Goal: Register for event/course

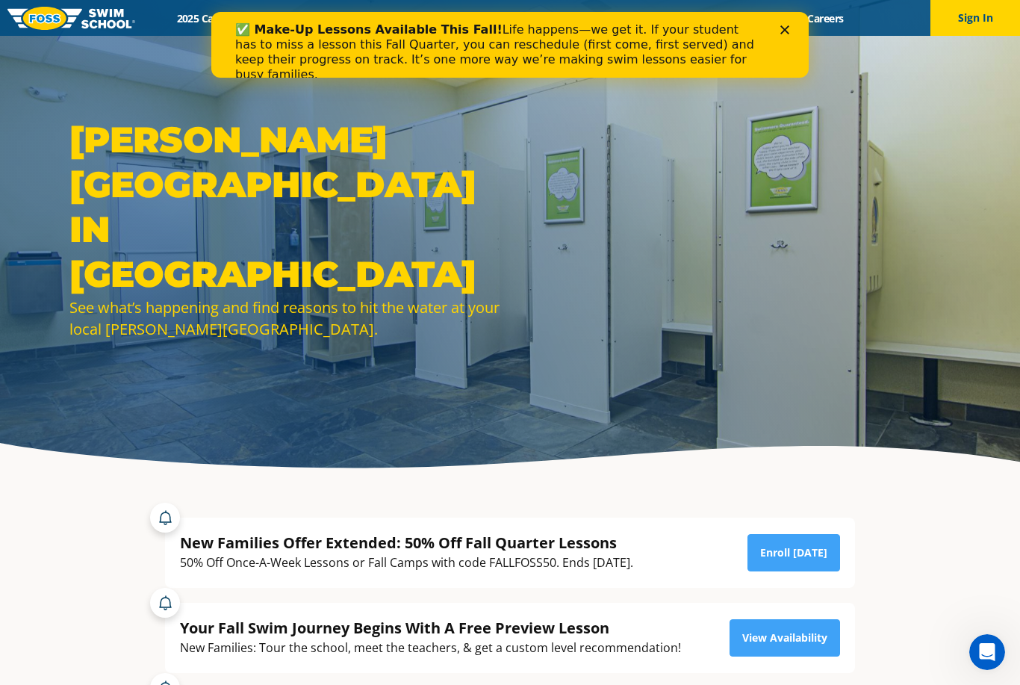
click at [71, 19] on img at bounding box center [71, 18] width 128 height 23
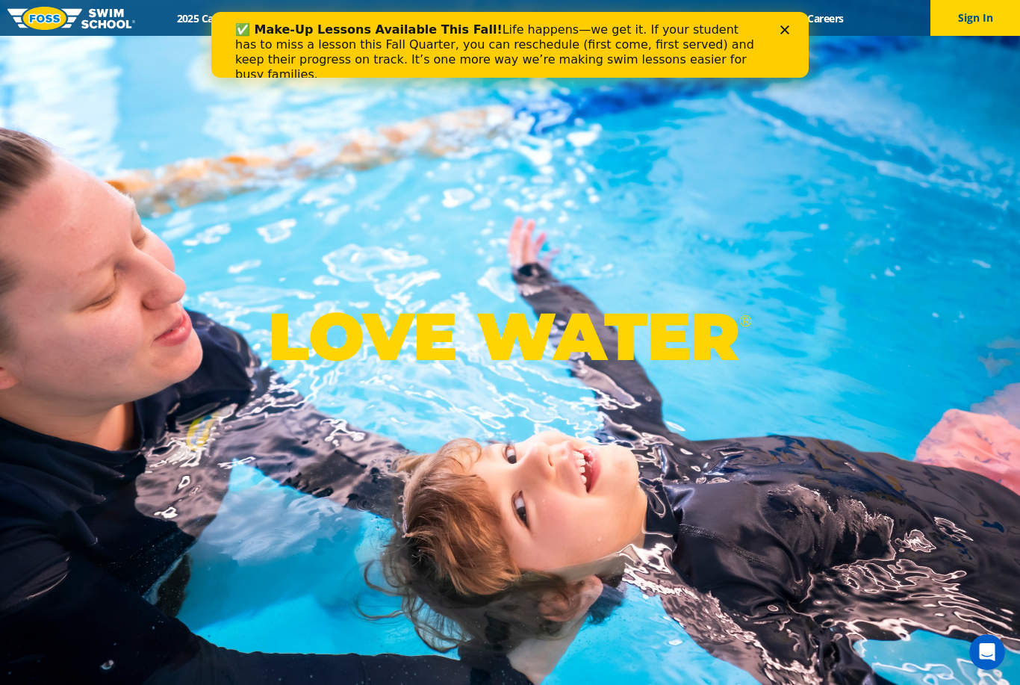
click at [794, 34] on div "Close" at bounding box center [787, 29] width 15 height 9
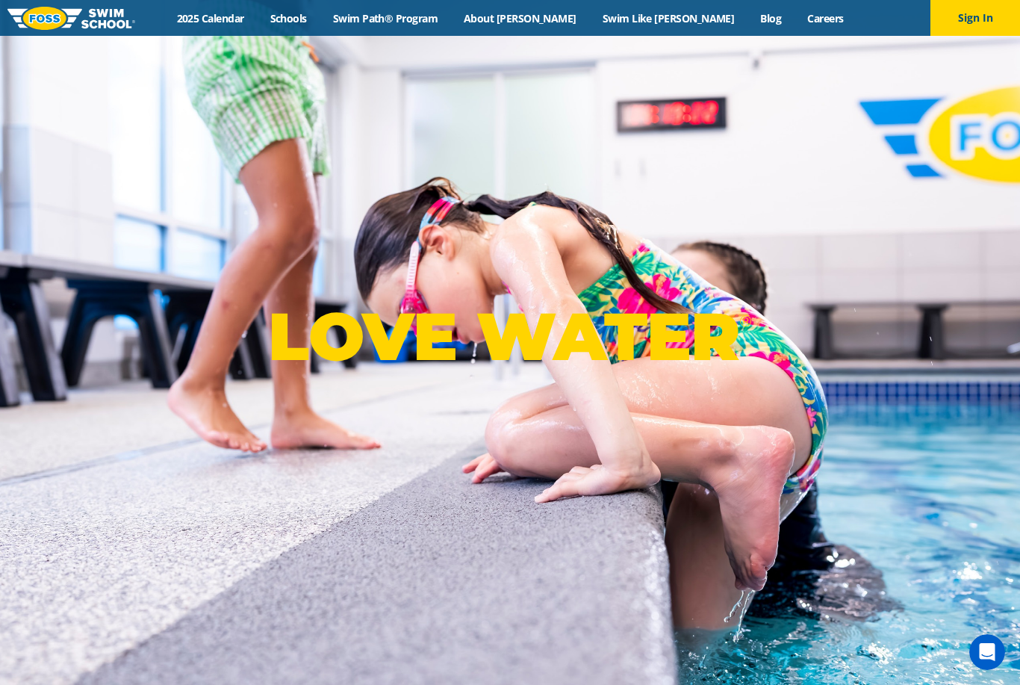
click at [247, 21] on link "2025 Calendar" at bounding box center [209, 18] width 93 height 14
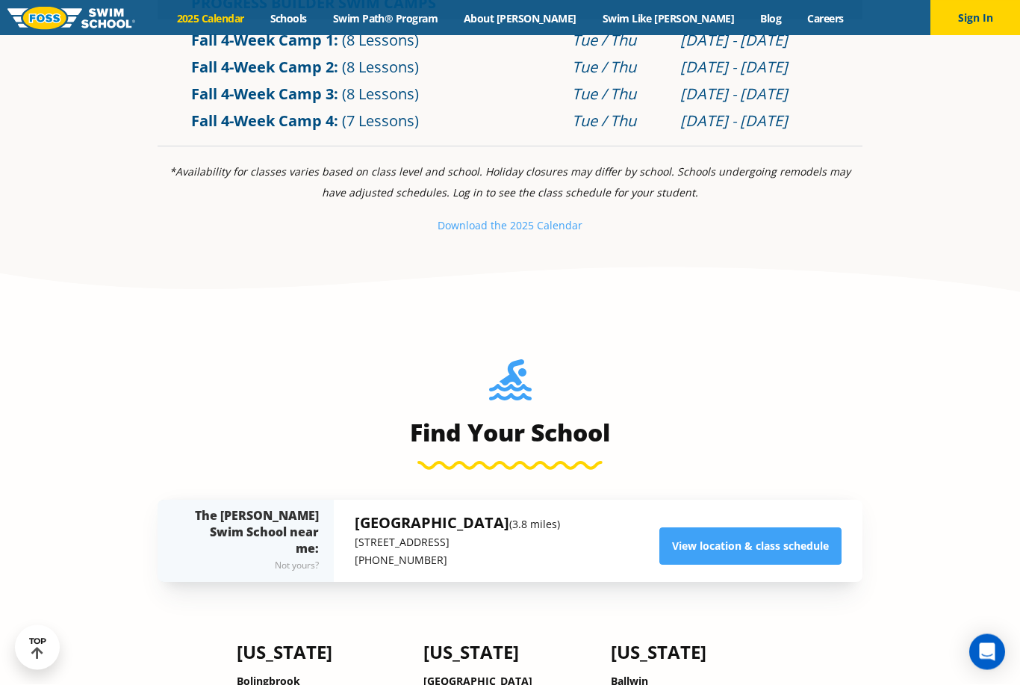
scroll to position [859, 0]
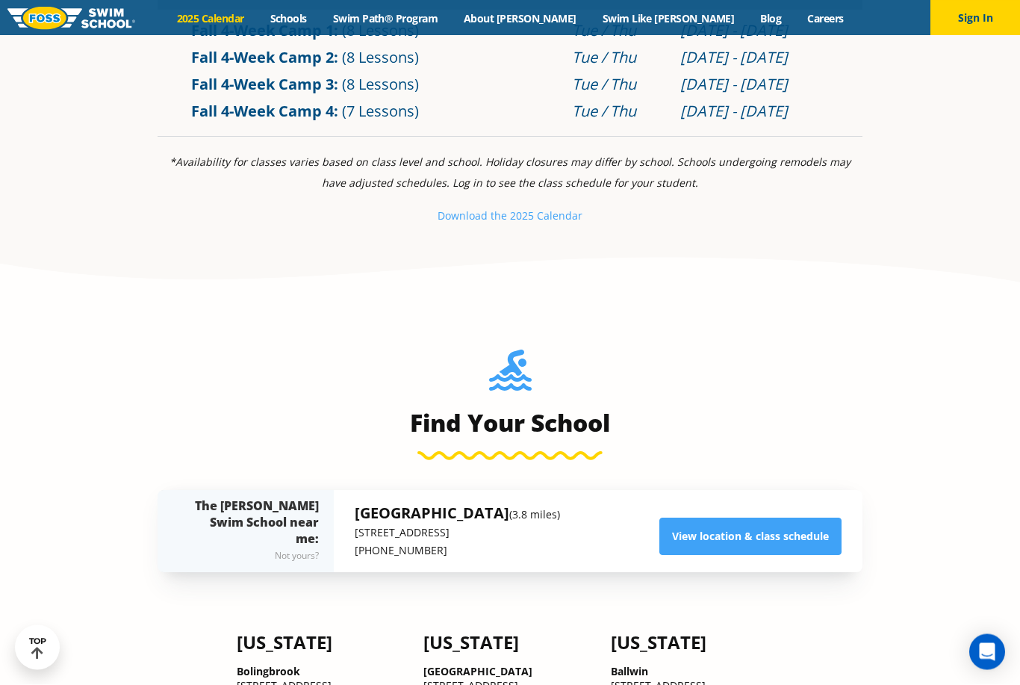
click at [768, 555] on link "View location & class schedule" at bounding box center [750, 536] width 182 height 37
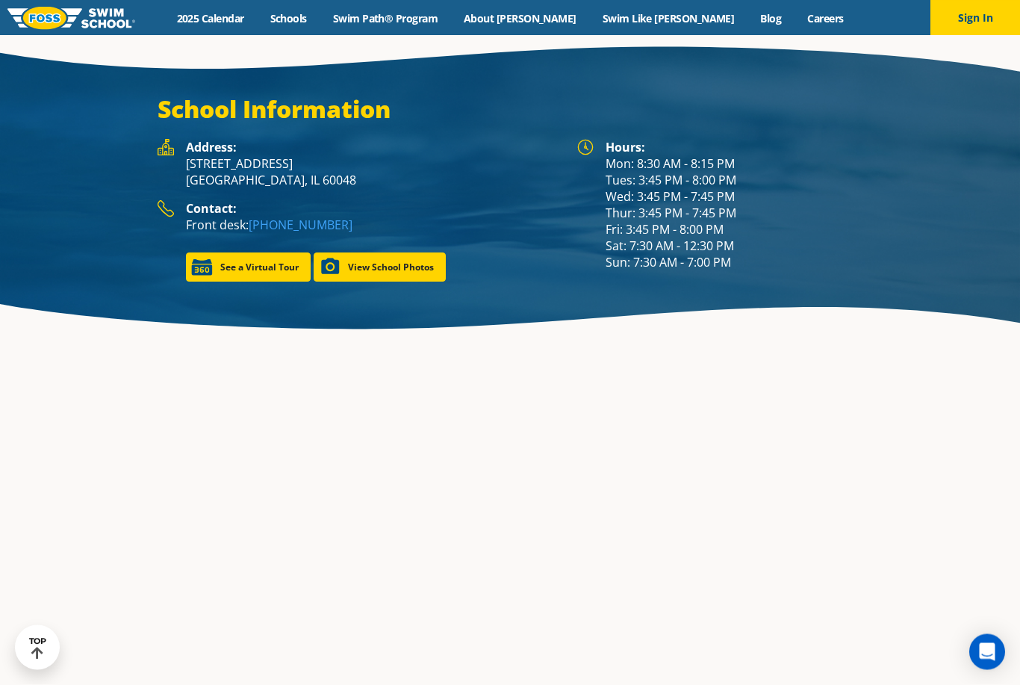
scroll to position [2161, 0]
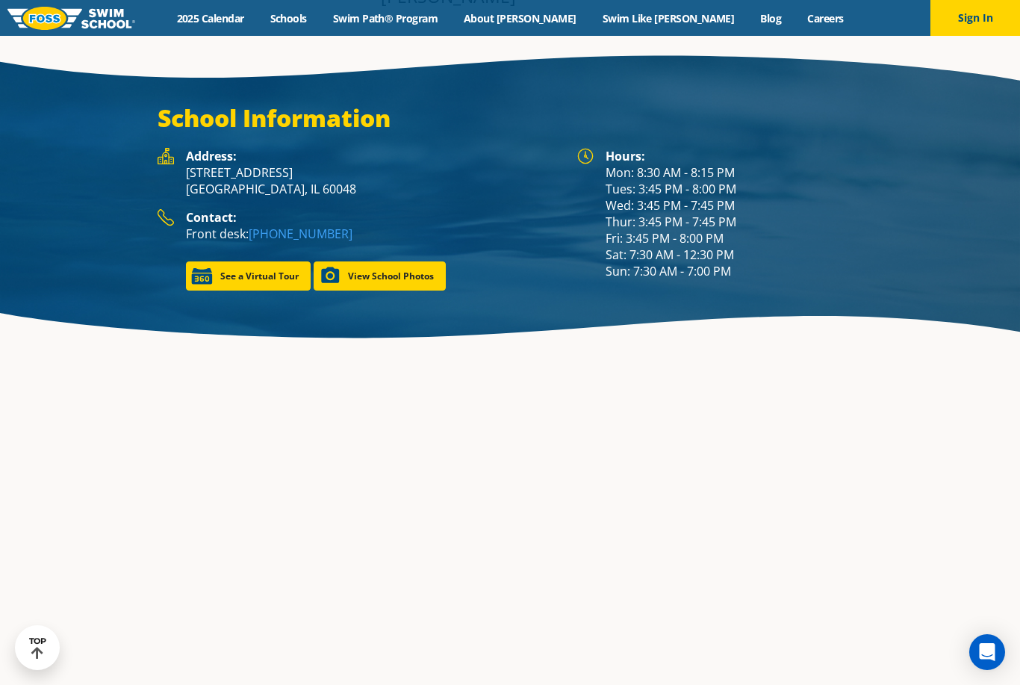
click at [204, 261] on link "See a Virtual Tour" at bounding box center [248, 275] width 125 height 29
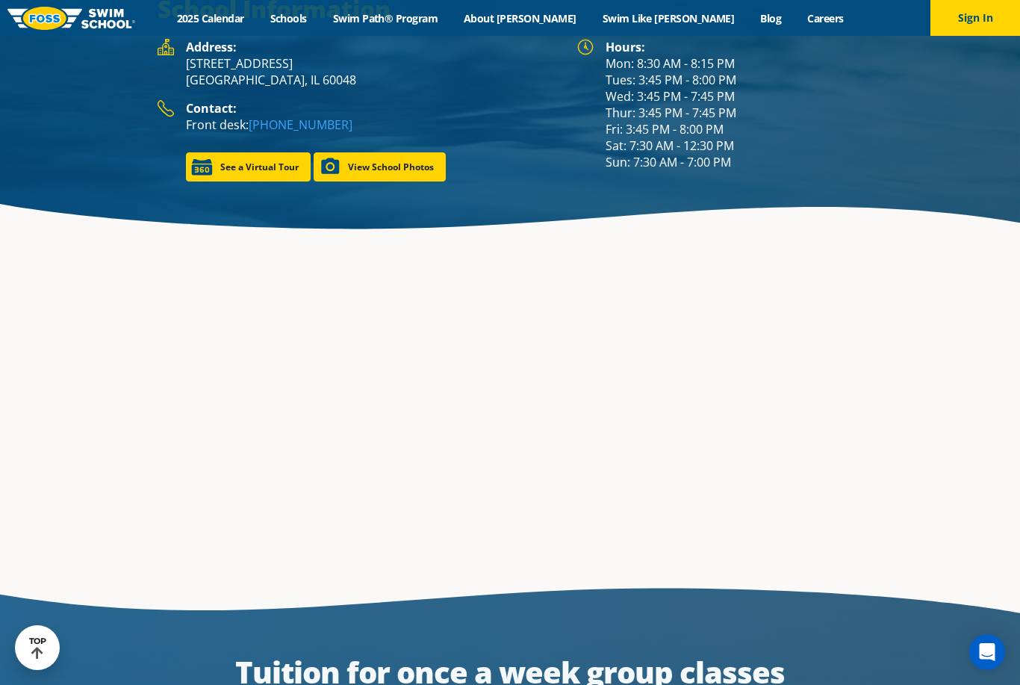
click at [205, 152] on link "See a Virtual Tour" at bounding box center [248, 166] width 125 height 29
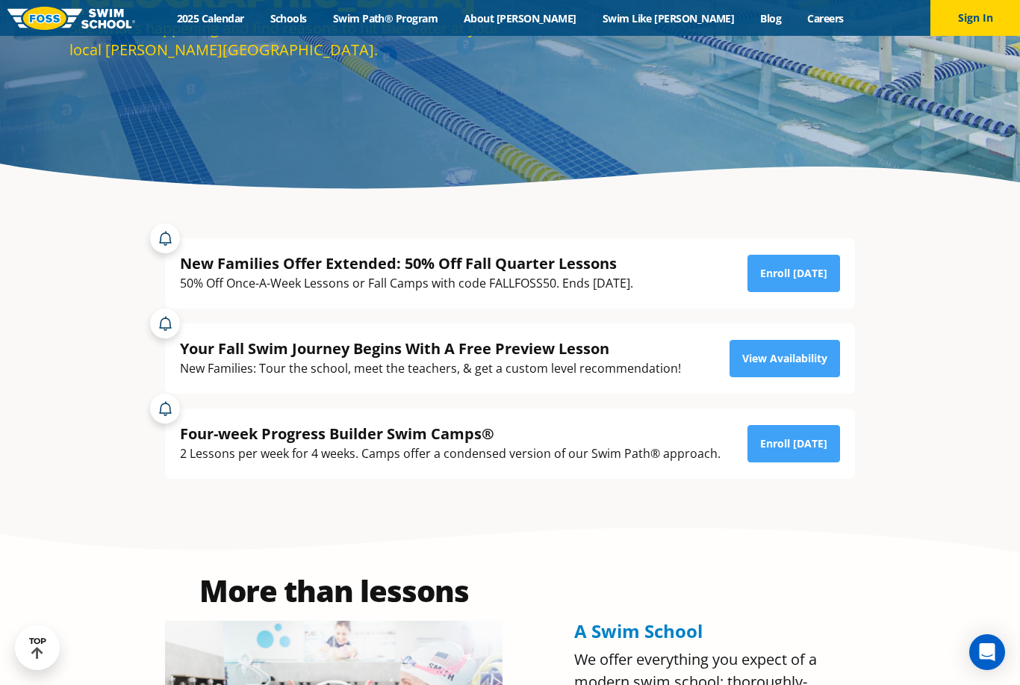
scroll to position [277, 0]
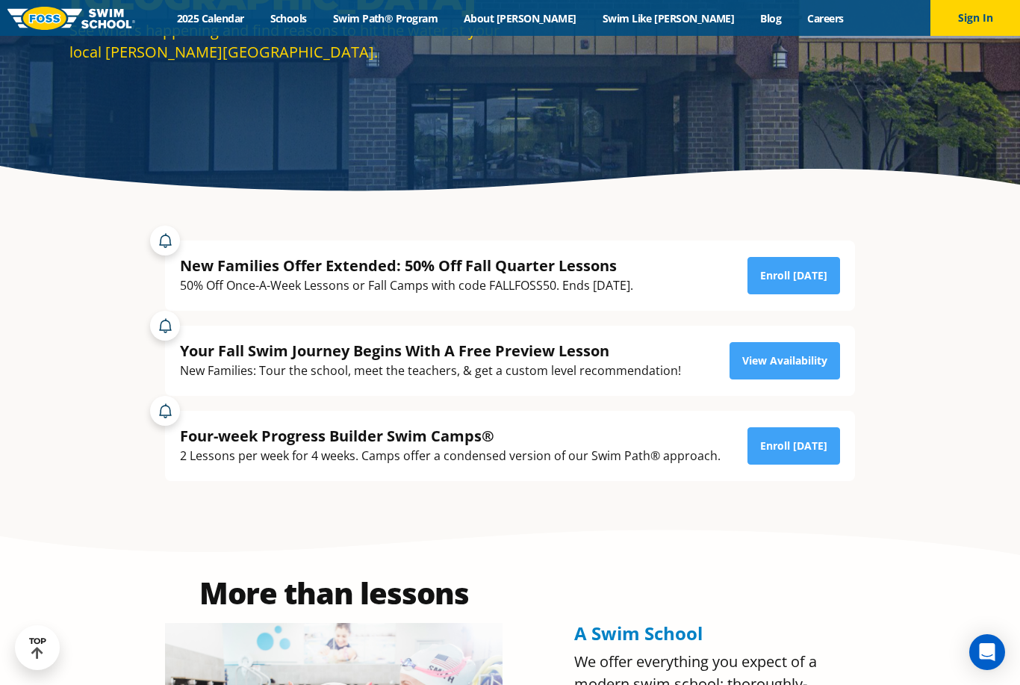
click at [797, 379] on link "View Availability" at bounding box center [784, 360] width 110 height 37
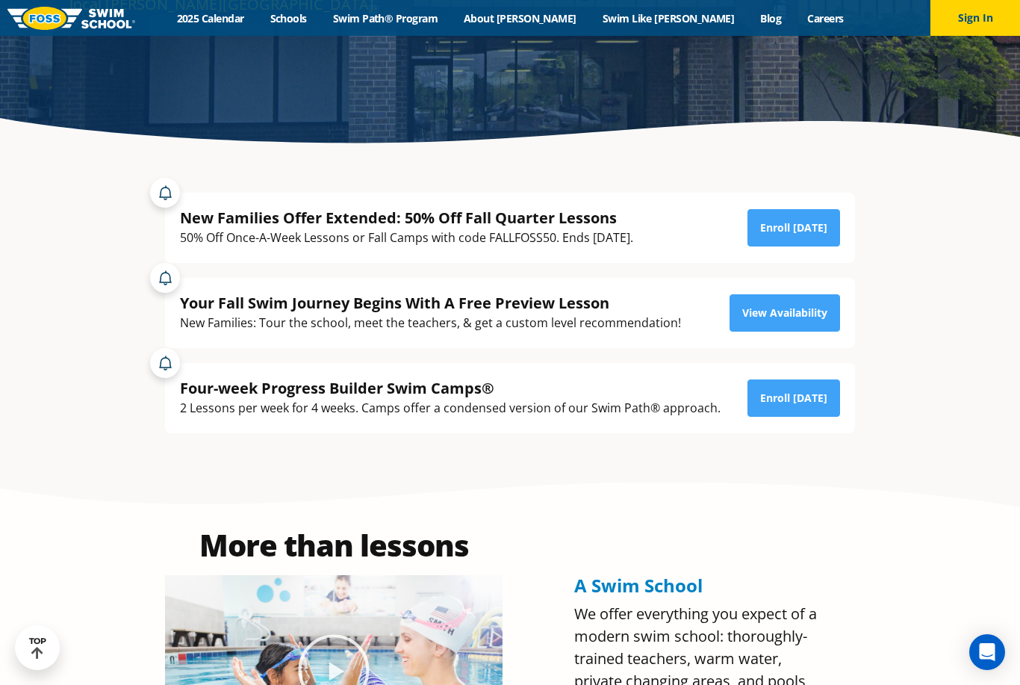
click at [818, 417] on link "Enroll [DATE]" at bounding box center [793, 397] width 93 height 37
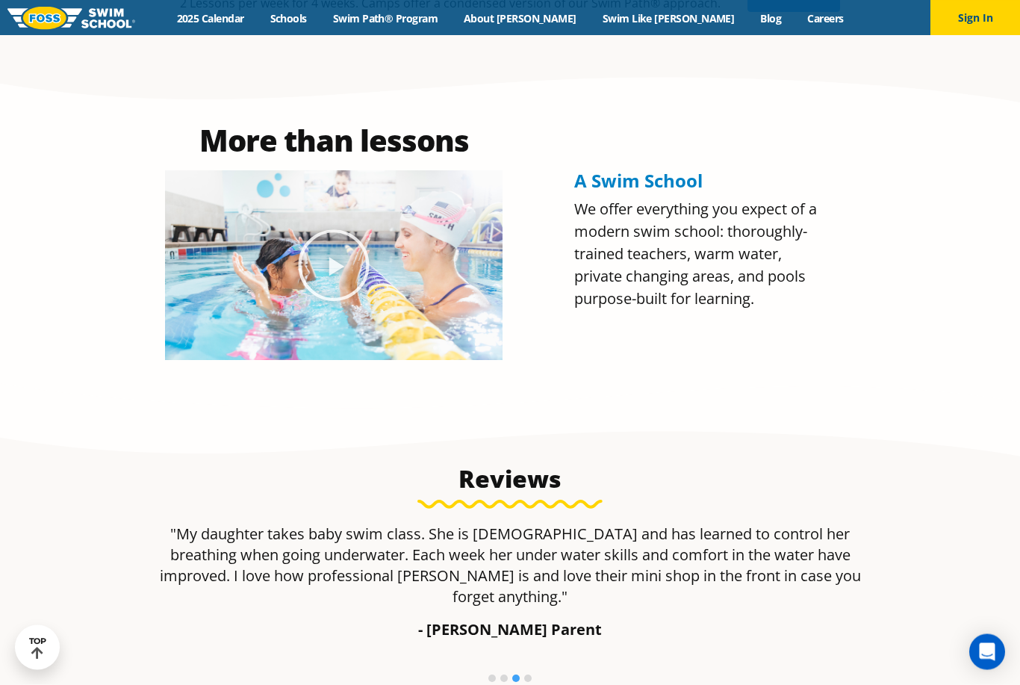
scroll to position [729, 0]
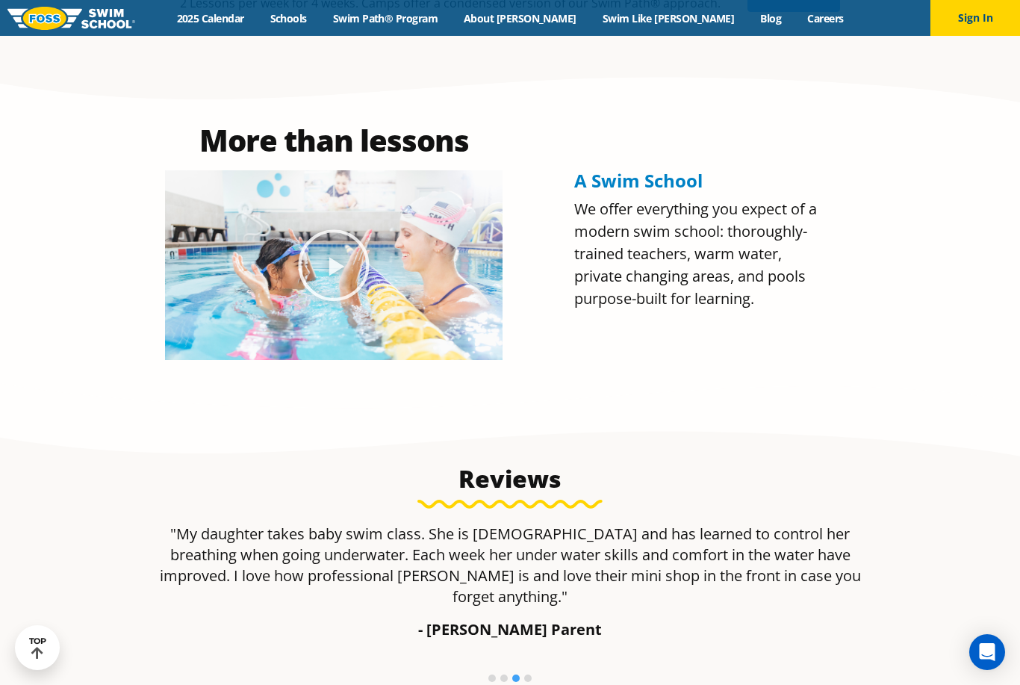
click at [675, 193] on span "A Swim School" at bounding box center [638, 180] width 128 height 25
click at [691, 193] on span "A Swim School" at bounding box center [638, 180] width 128 height 25
click at [337, 302] on icon "Play Video about Olympian Regan Smith, FOSS" at bounding box center [333, 265] width 75 height 75
